Goal: Information Seeking & Learning: Learn about a topic

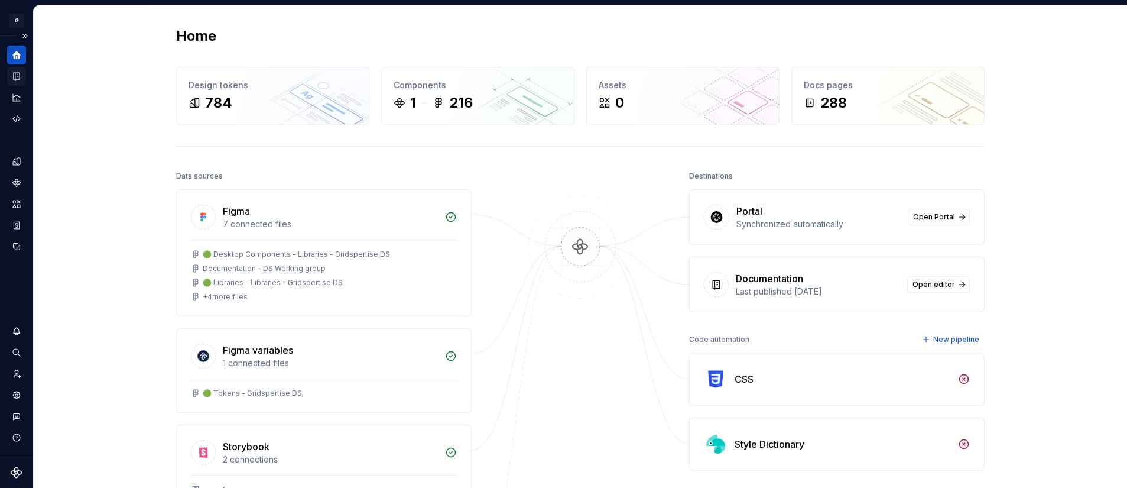
click at [20, 77] on icon "Documentation" at bounding box center [16, 76] width 11 height 11
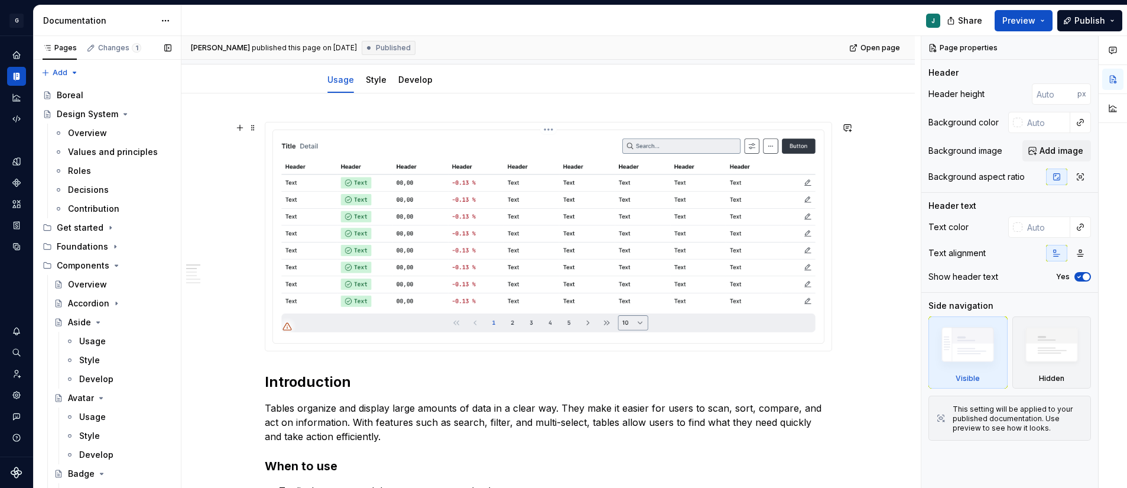
scroll to position [113, 0]
click at [107, 148] on div "Values and principles" at bounding box center [102, 152] width 68 height 12
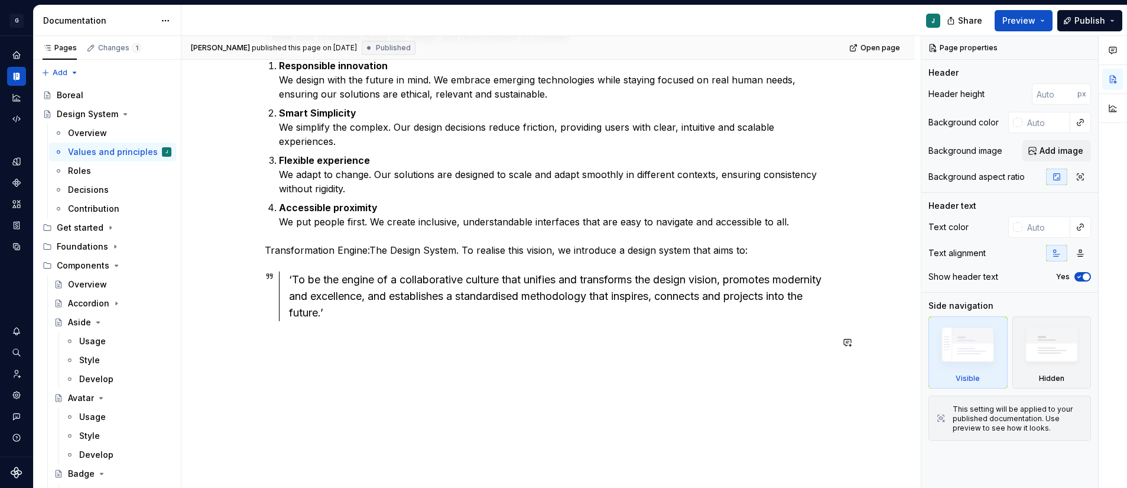
scroll to position [310, 0]
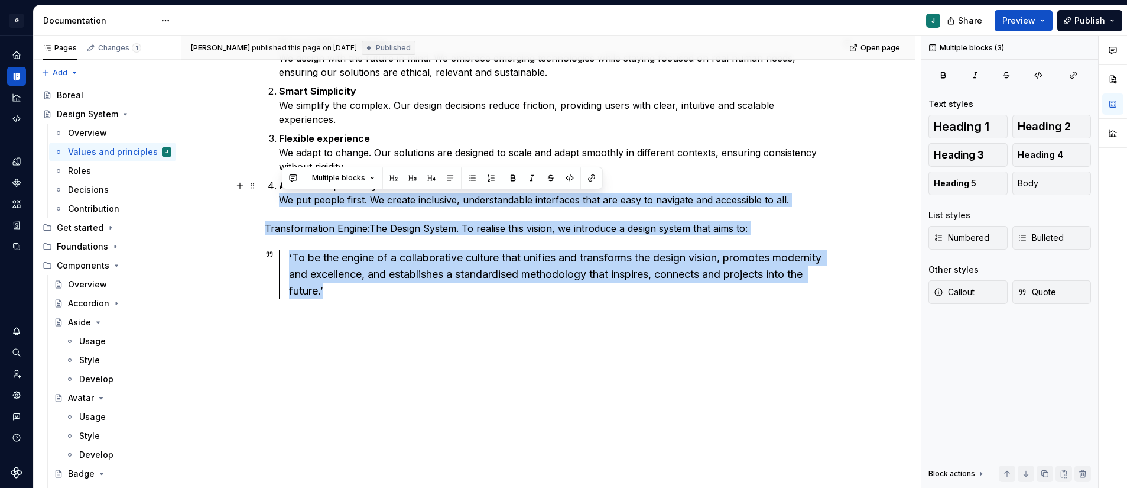
drag, startPoint x: 395, startPoint y: 297, endPoint x: 251, endPoint y: 202, distance: 172.4
click at [251, 202] on div "Our design system is more than just a toolkit; it’s a shared foundation that co…" at bounding box center [547, 191] width 733 height 593
click at [228, 214] on div "Our design system is more than just a toolkit; it’s a shared foundation that co…" at bounding box center [547, 191] width 733 height 593
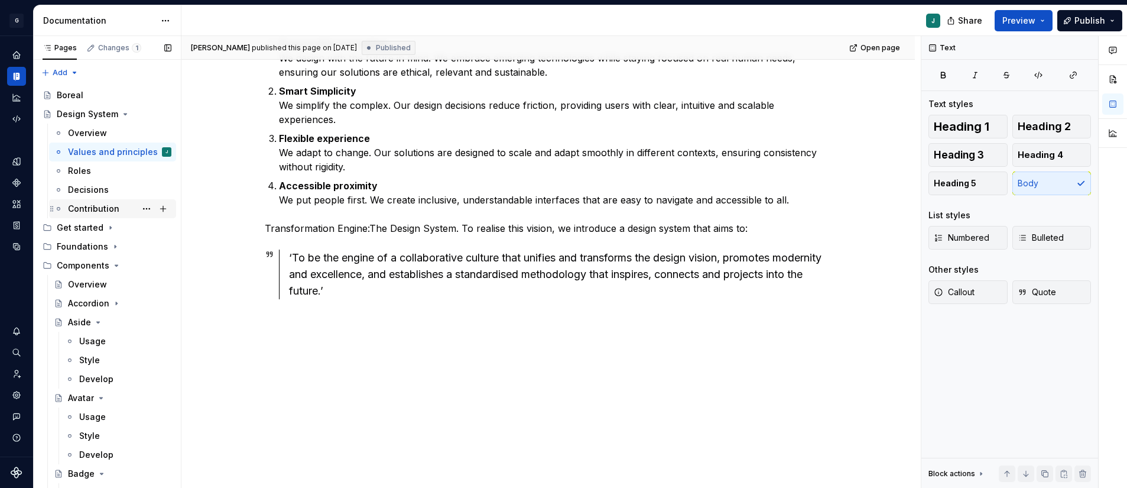
click at [95, 207] on div "Contribution" at bounding box center [93, 209] width 51 height 12
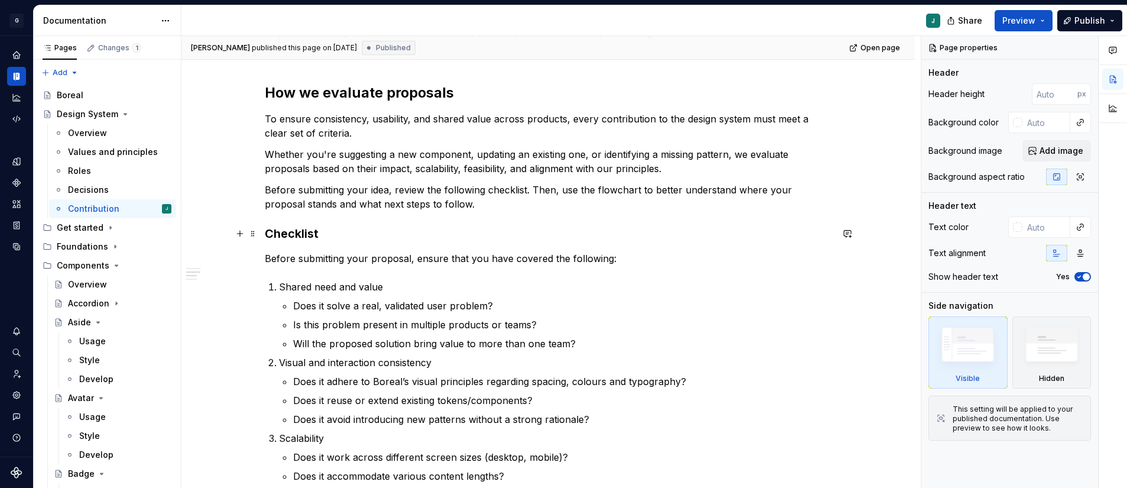
scroll to position [373, 0]
click at [116, 266] on icon "Page tree" at bounding box center [116, 265] width 9 height 9
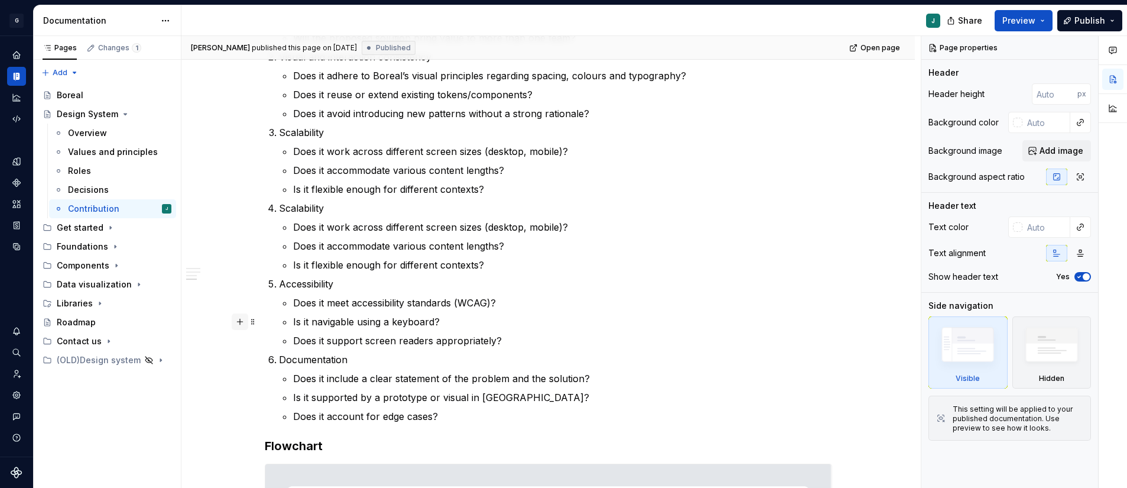
scroll to position [679, 0]
type textarea "*"
